Goal: Communication & Community: Ask a question

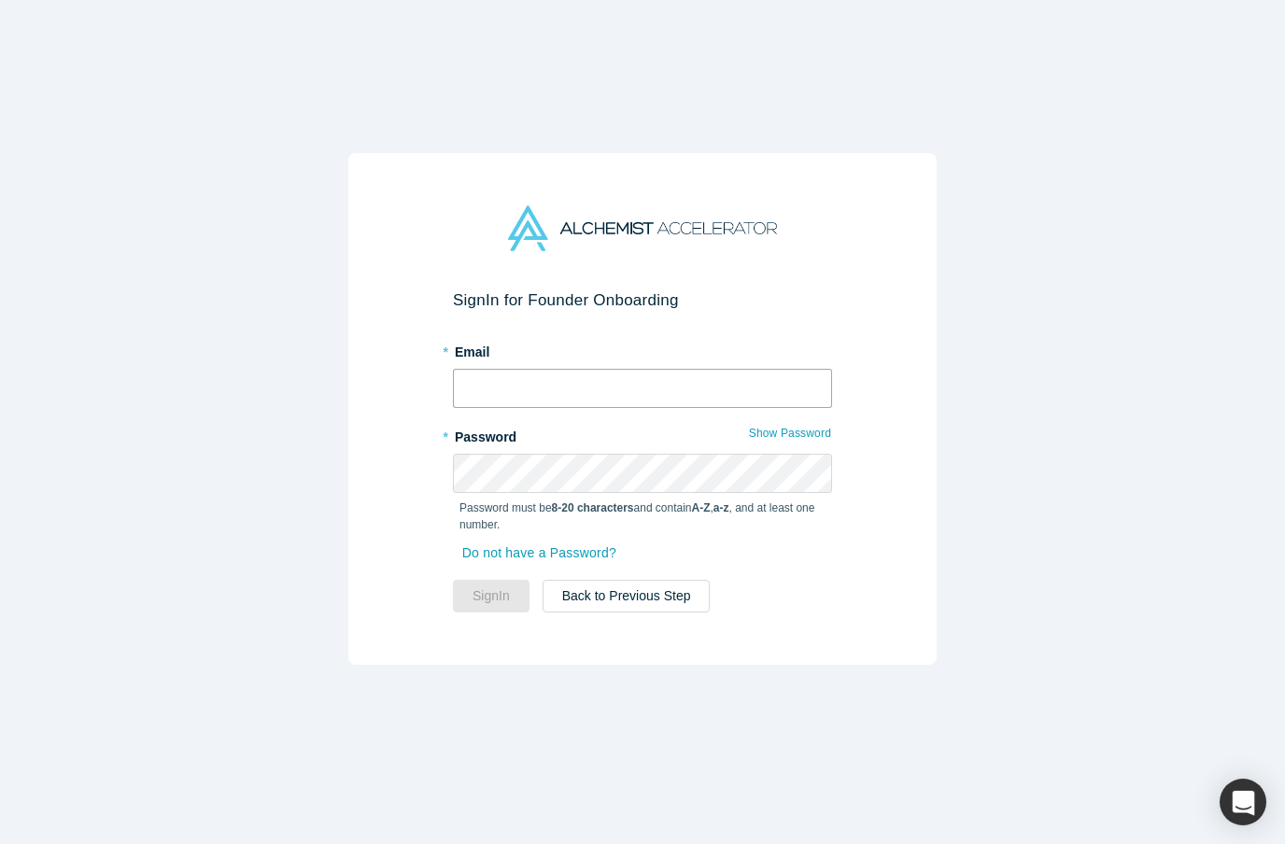
click at [729, 371] on input "text" at bounding box center [642, 388] width 379 height 39
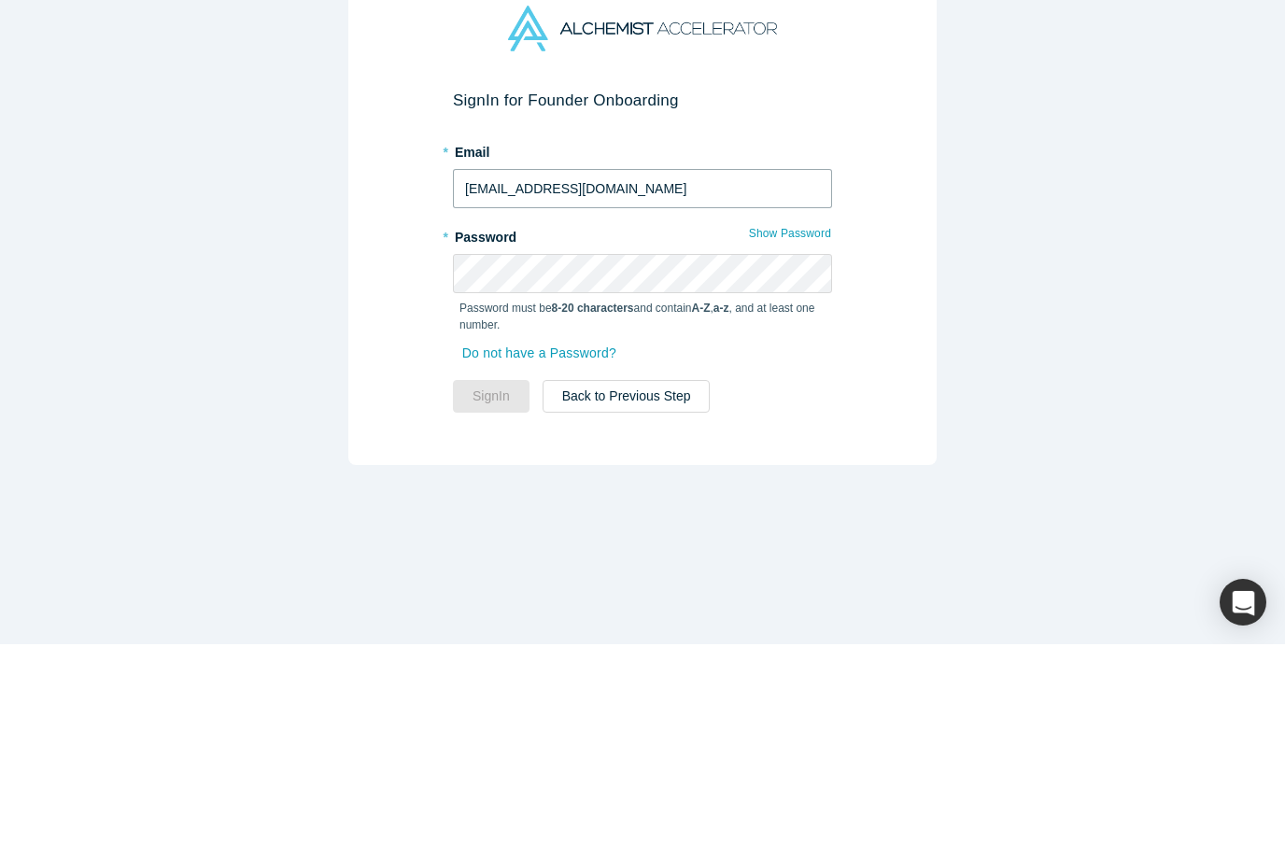
type input "[EMAIL_ADDRESS][DOMAIN_NAME]"
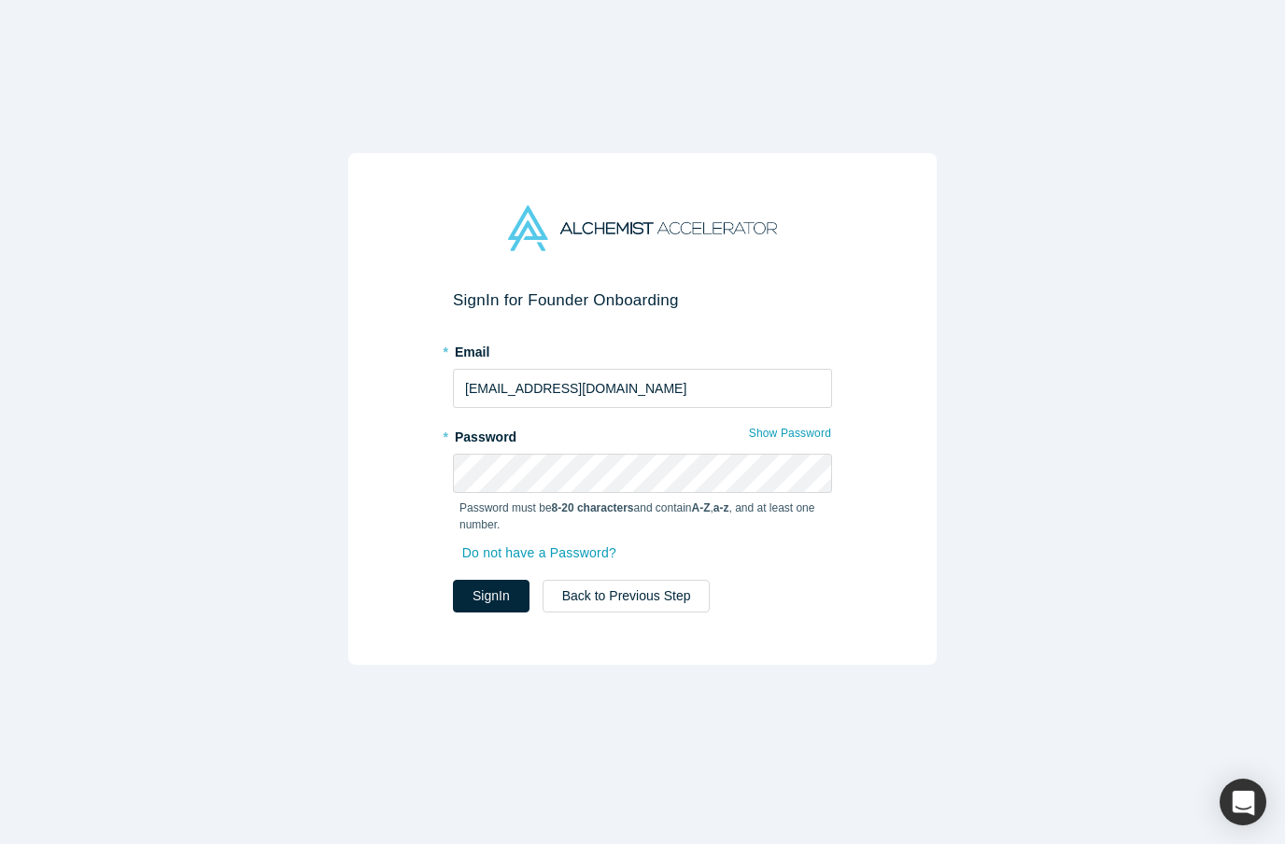
click at [501, 592] on button "Sign In" at bounding box center [491, 596] width 77 height 33
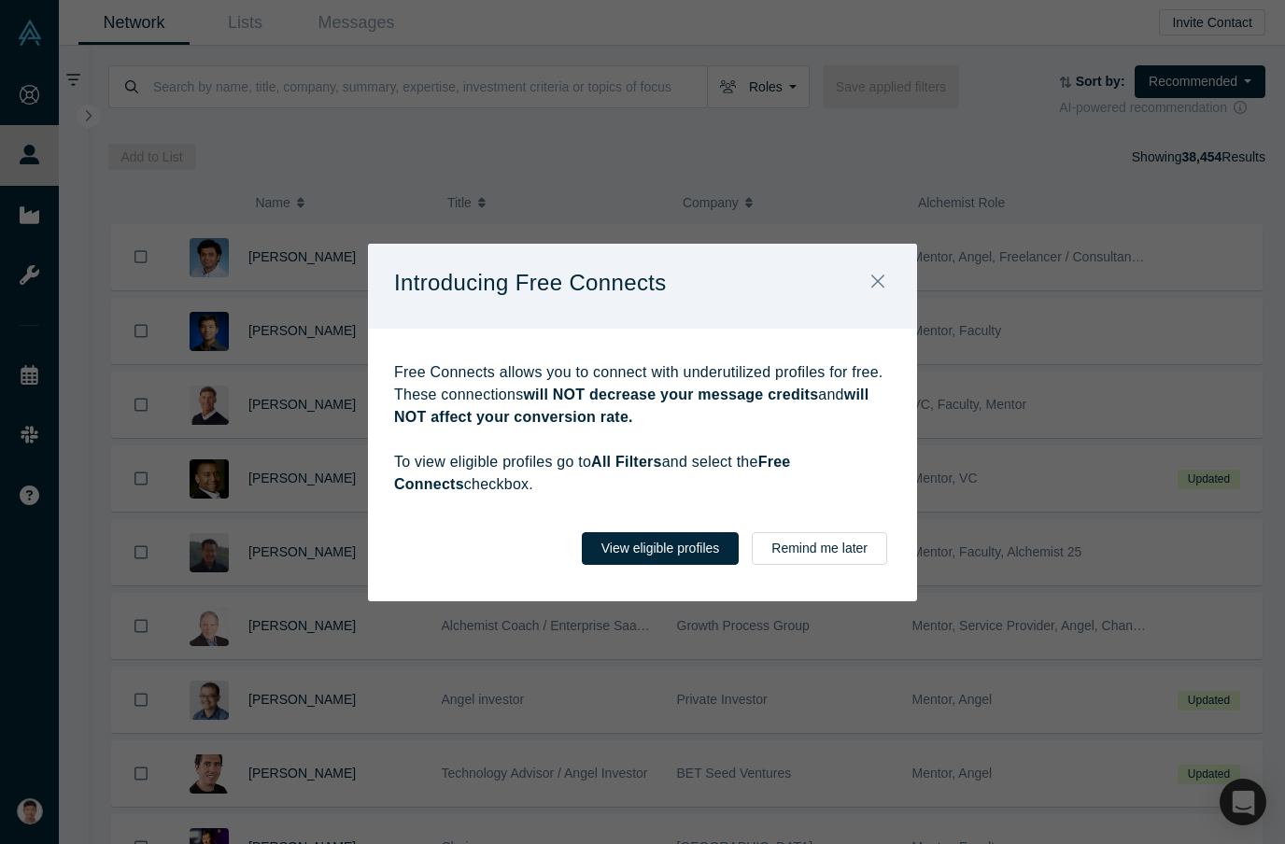
click at [878, 291] on icon "Close" at bounding box center [877, 281] width 13 height 21
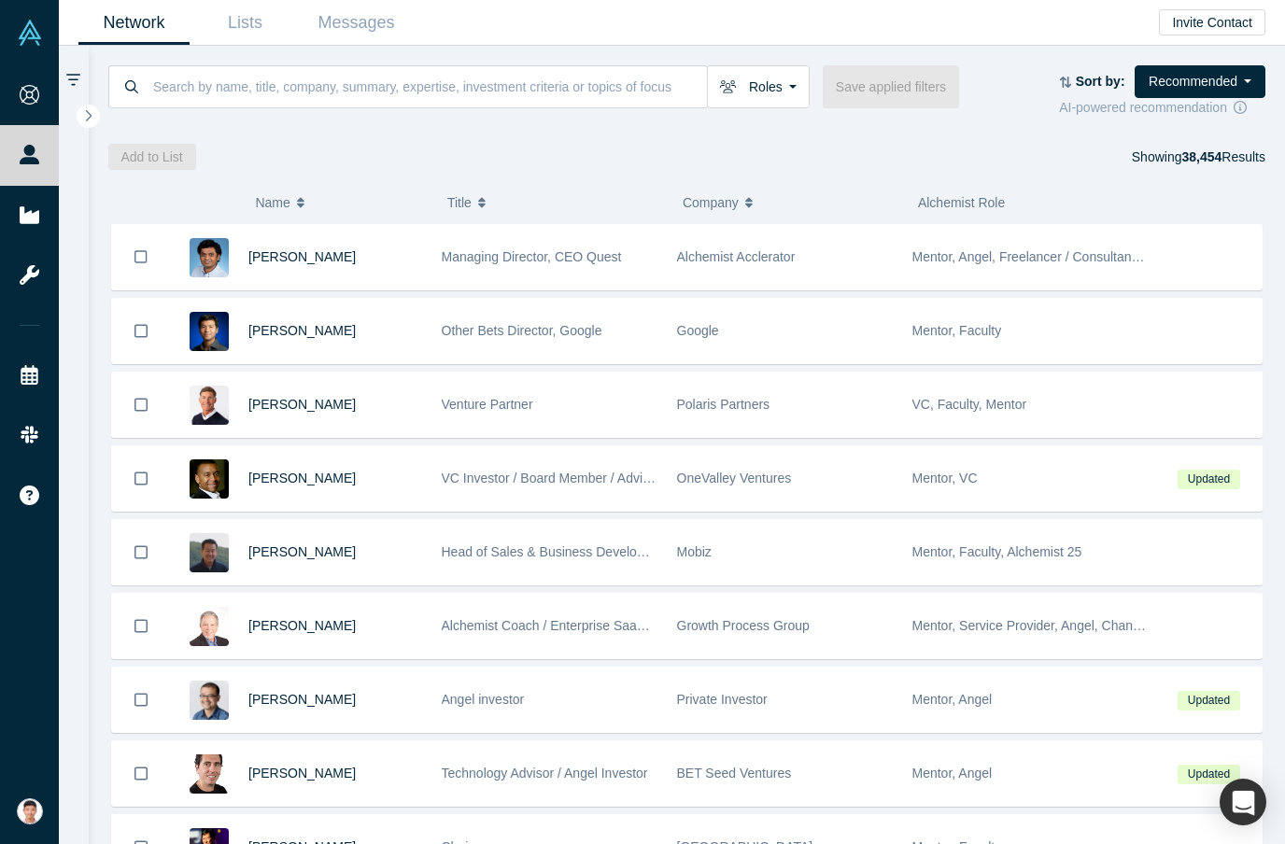
click at [219, 90] on input at bounding box center [429, 86] width 556 height 44
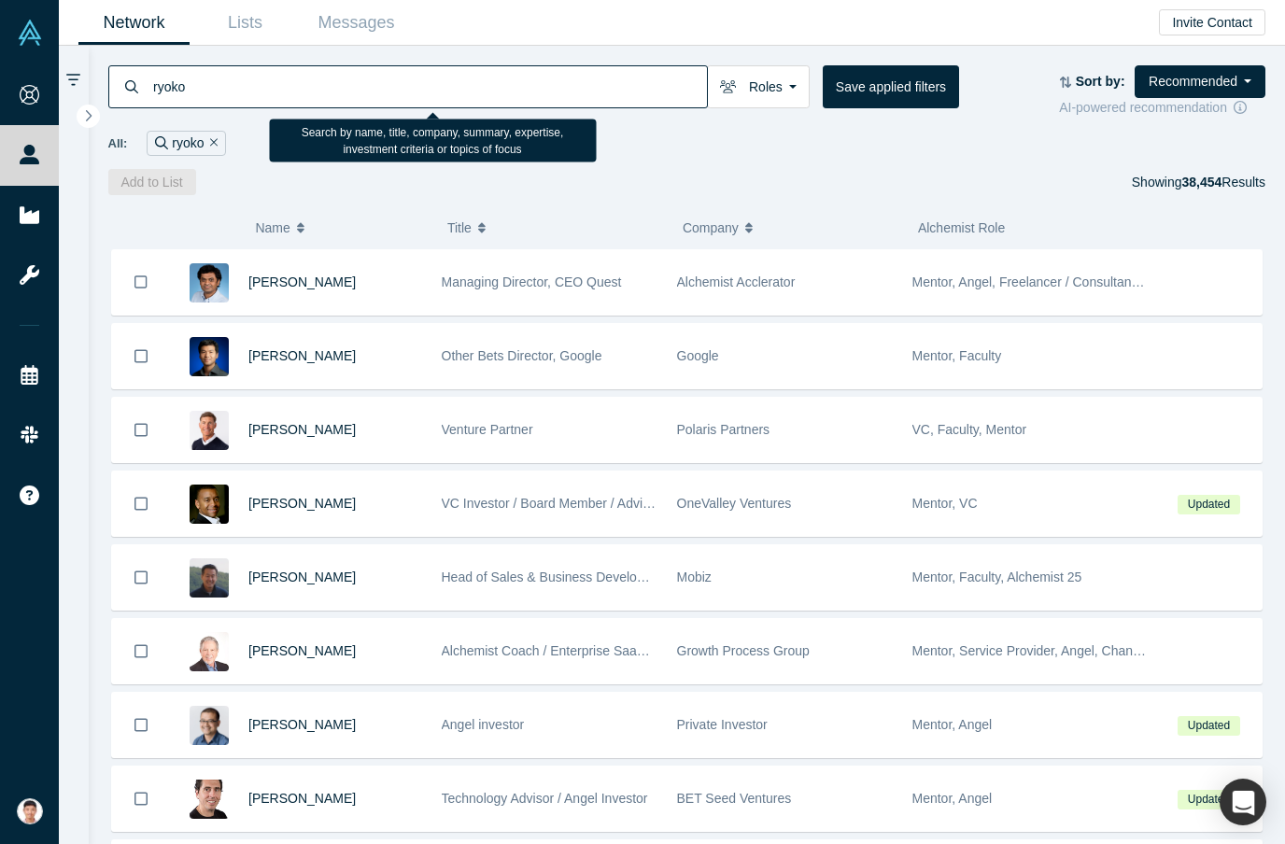
type input "ryoko"
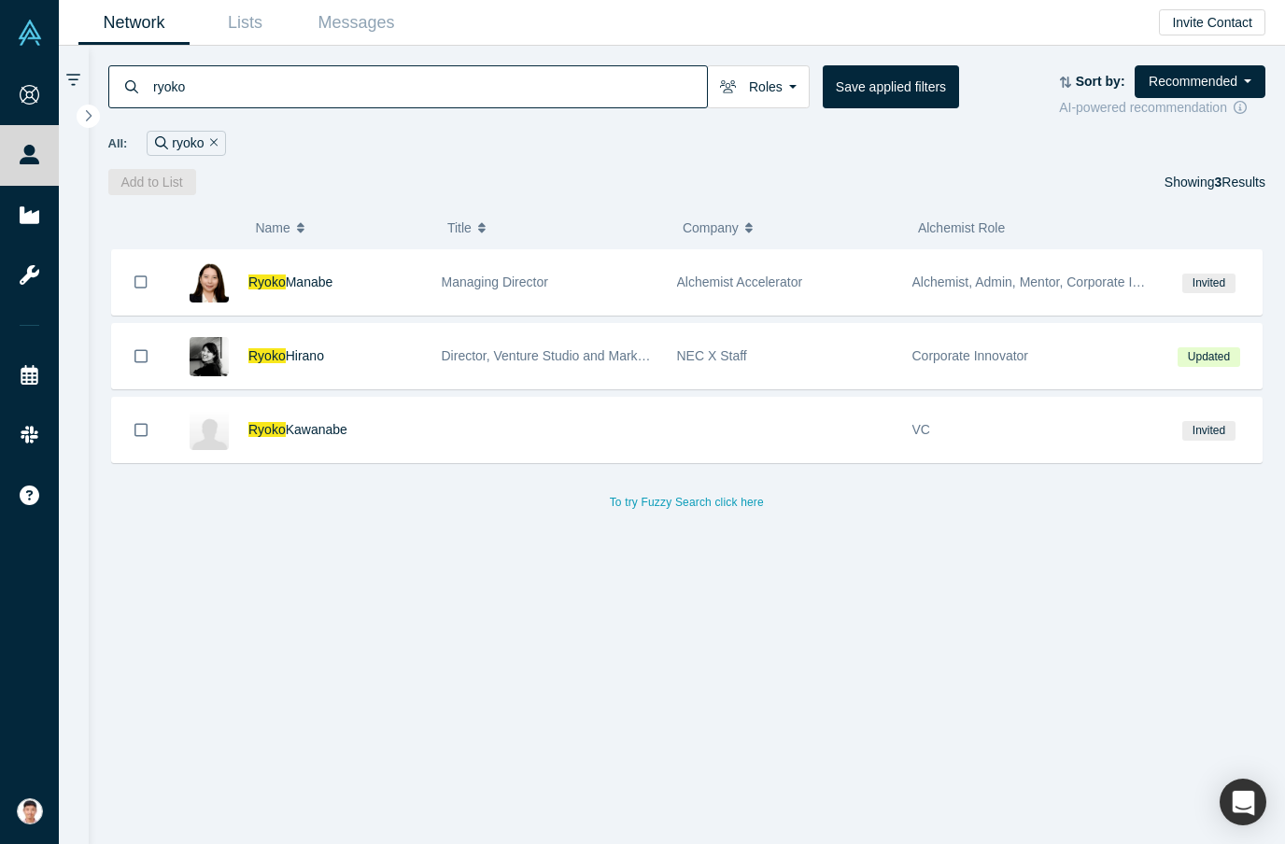
click at [463, 275] on span "Managing Director" at bounding box center [495, 282] width 106 height 15
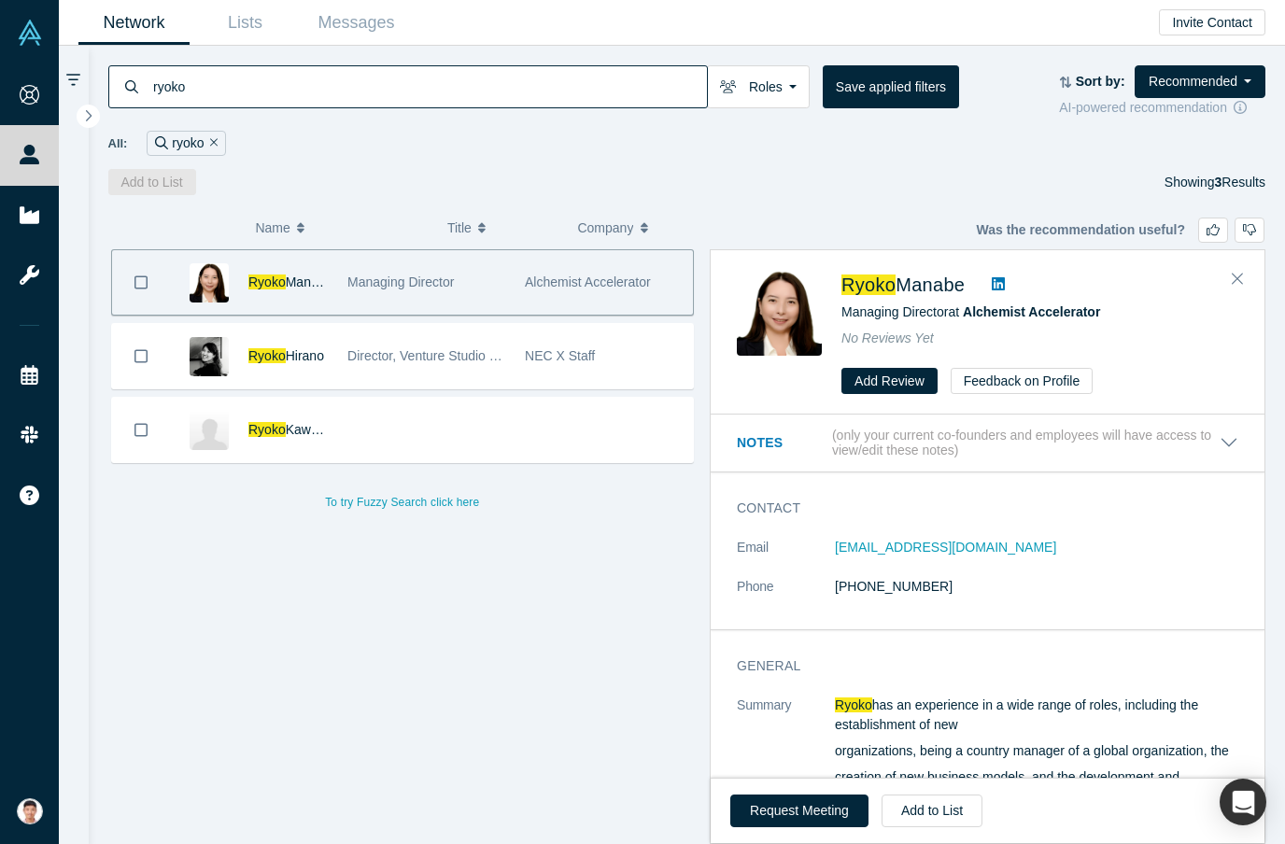
click at [814, 819] on button "Request Meeting" at bounding box center [799, 811] width 138 height 33
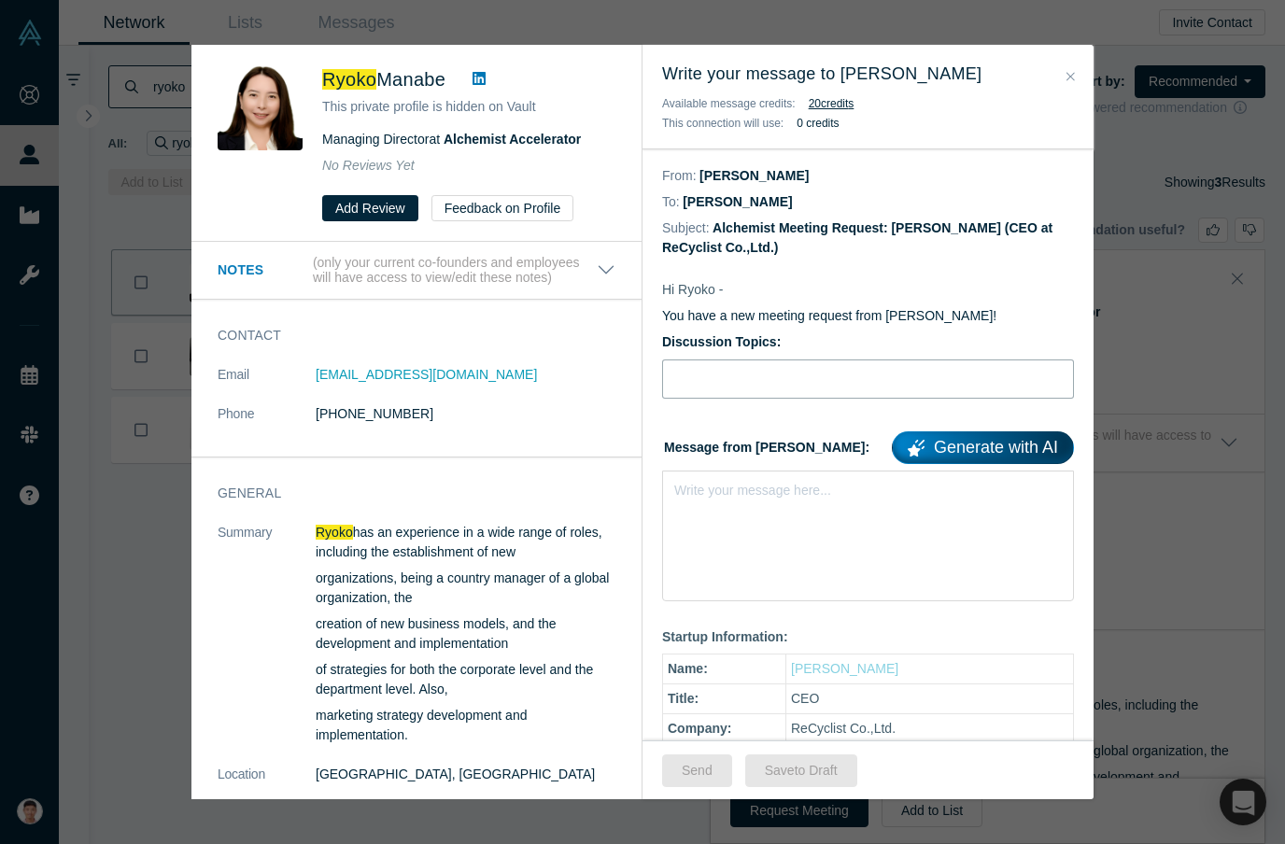
click at [790, 391] on input "Discussion Topics:" at bounding box center [868, 379] width 412 height 39
type input "What to have for lunch"
click at [985, 458] on link "Generate with AI" at bounding box center [983, 448] width 182 height 33
click at [889, 520] on div "Write your message here..." at bounding box center [868, 536] width 412 height 131
click at [846, 509] on div "Write your message here..." at bounding box center [868, 524] width 412 height 106
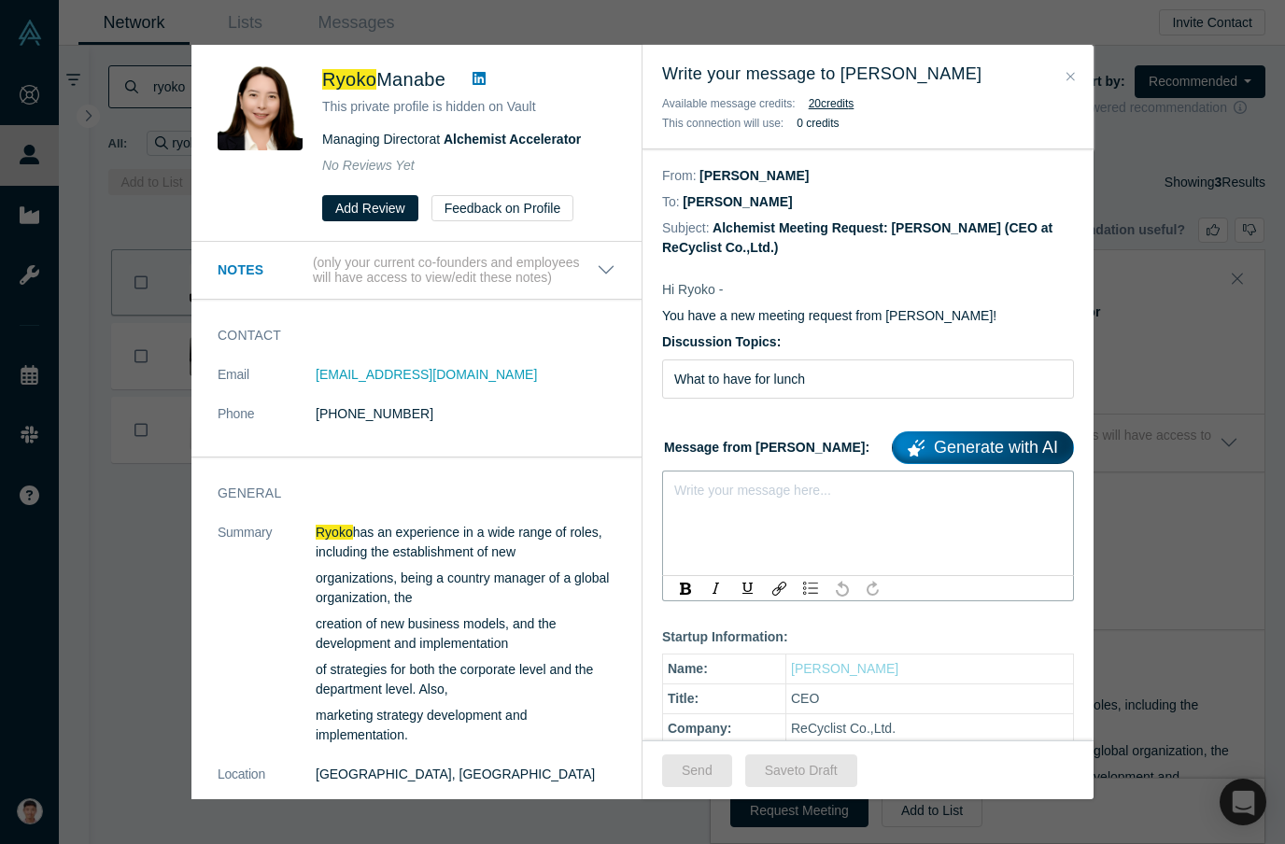
click at [773, 481] on div "rdw-editor" at bounding box center [868, 487] width 387 height 20
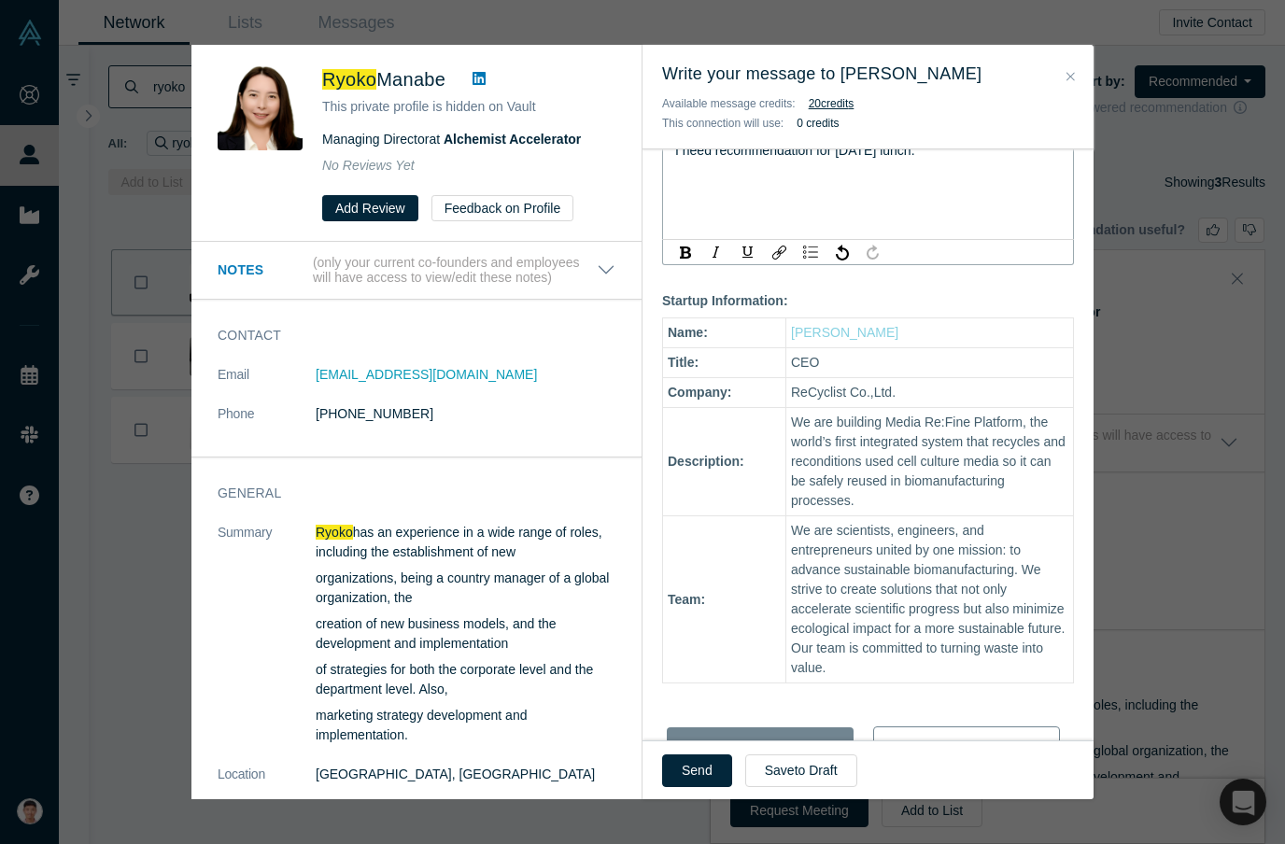
scroll to position [67, 0]
click at [700, 772] on button "Send" at bounding box center [697, 771] width 70 height 33
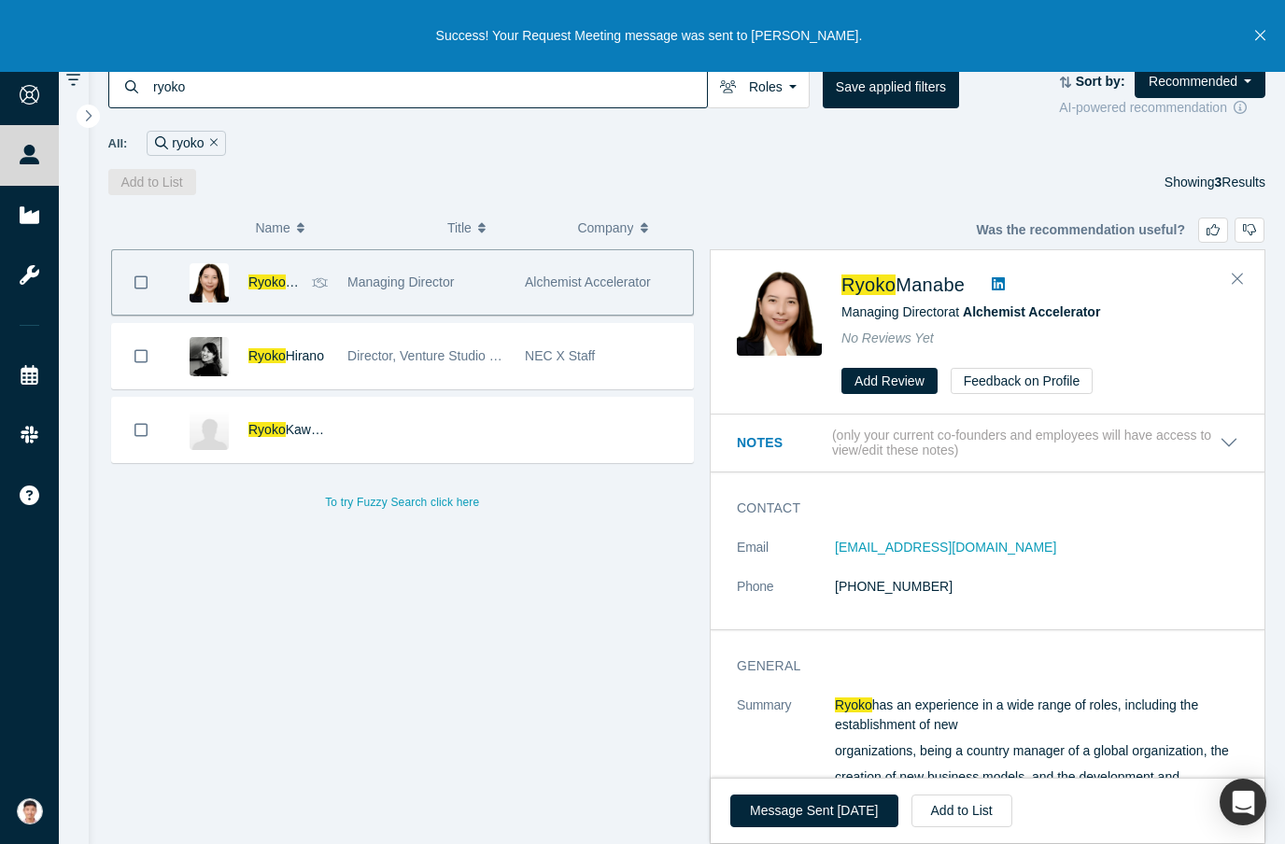
click at [1267, 32] on button "Close" at bounding box center [1260, 36] width 23 height 72
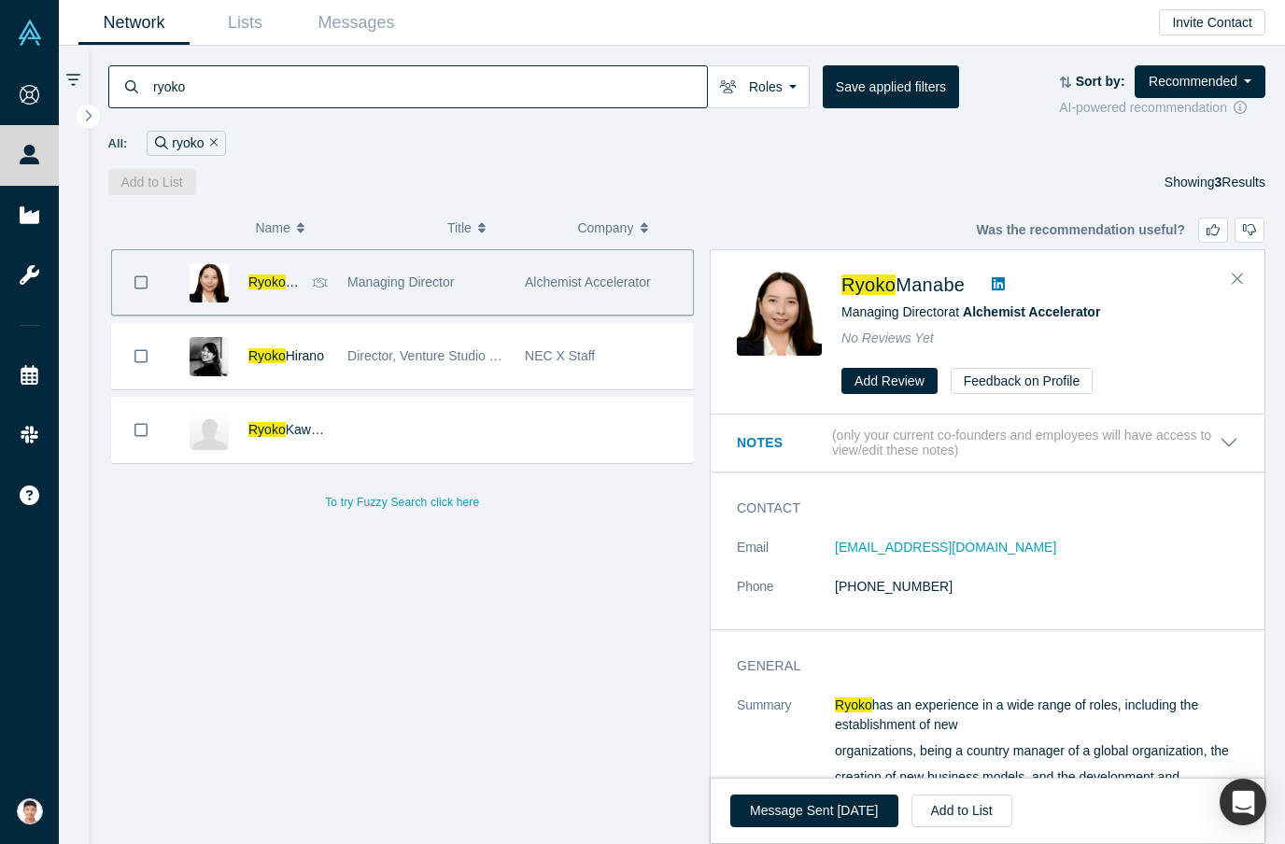
click at [240, 25] on link "Lists" at bounding box center [245, 23] width 111 height 44
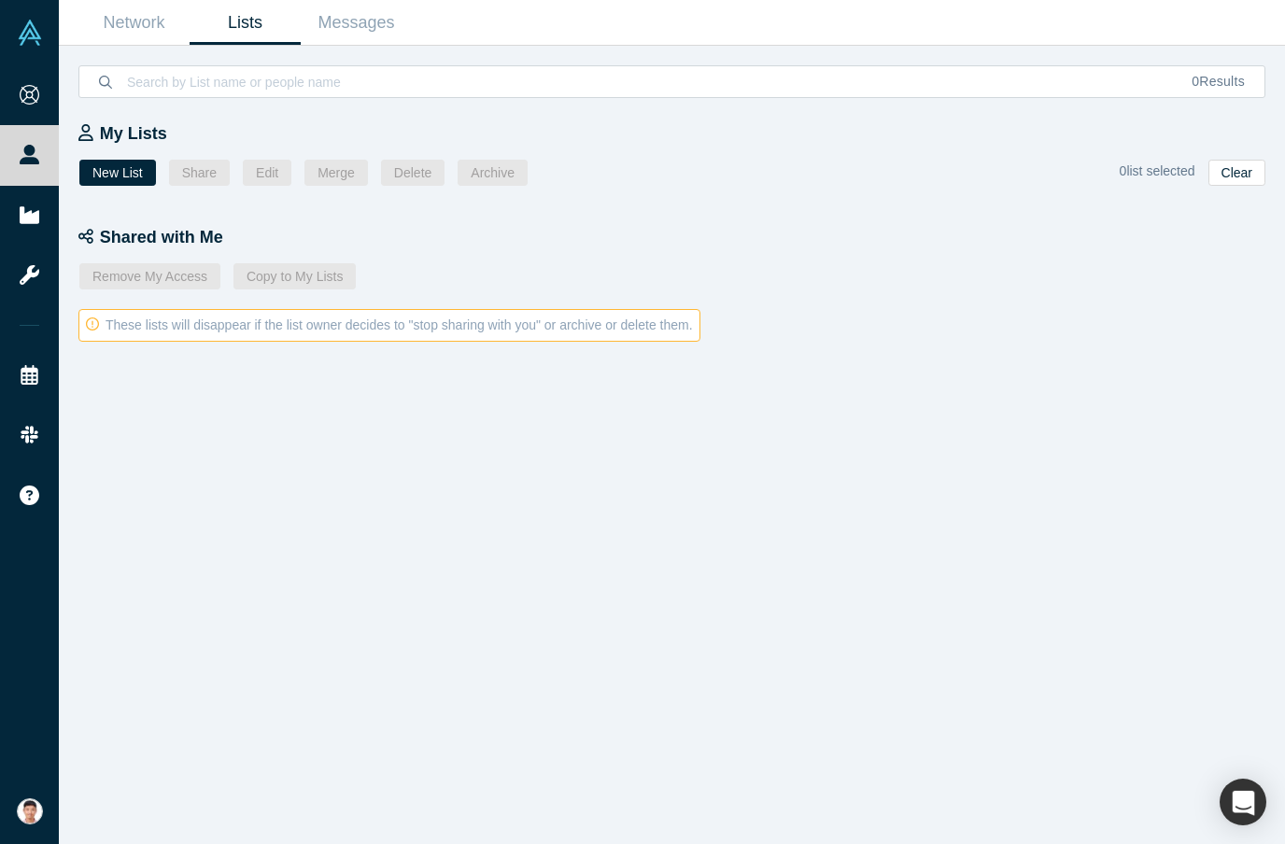
click at [344, 32] on link "Messages" at bounding box center [356, 23] width 111 height 44
